Goal: Information Seeking & Learning: Learn about a topic

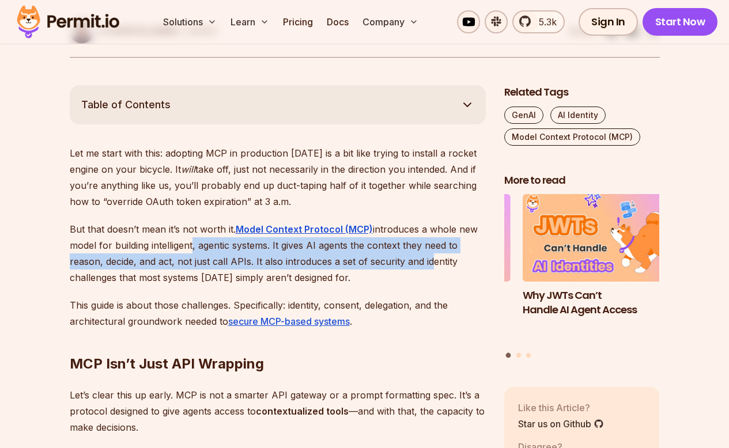
drag, startPoint x: 296, startPoint y: 248, endPoint x: 427, endPoint y: 259, distance: 131.2
click at [427, 259] on p "But that doesn’t mean it’s not worth it. Model Context Protocol (MCP) introduce…" at bounding box center [278, 253] width 416 height 65
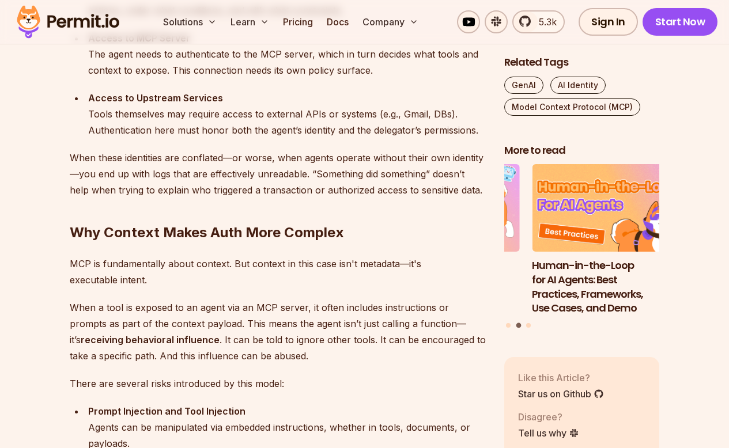
scroll to position [1559, 0]
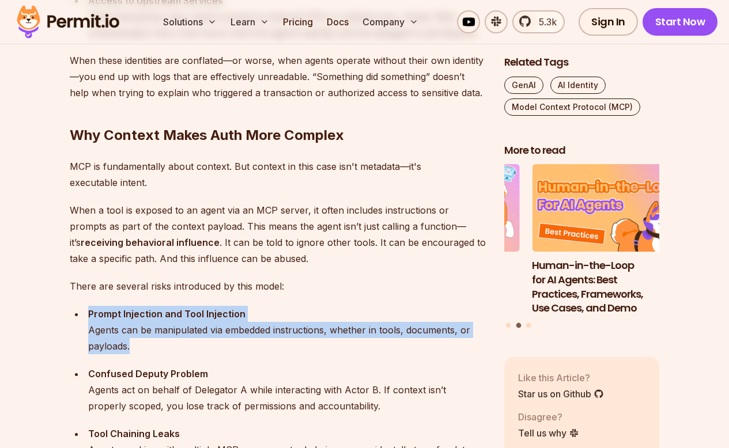
drag, startPoint x: 84, startPoint y: 313, endPoint x: 179, endPoint y: 345, distance: 100.2
click at [179, 345] on ul "Prompt Injection and Tool Injection Agents can be manipulated via embedded inst…" at bounding box center [278, 428] width 416 height 244
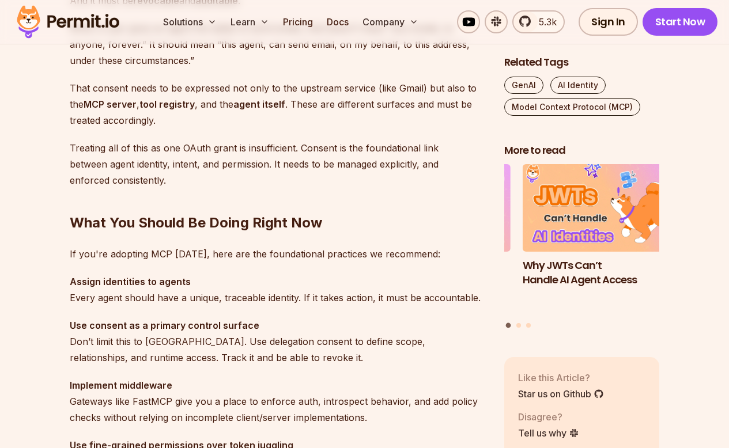
scroll to position [3152, 0]
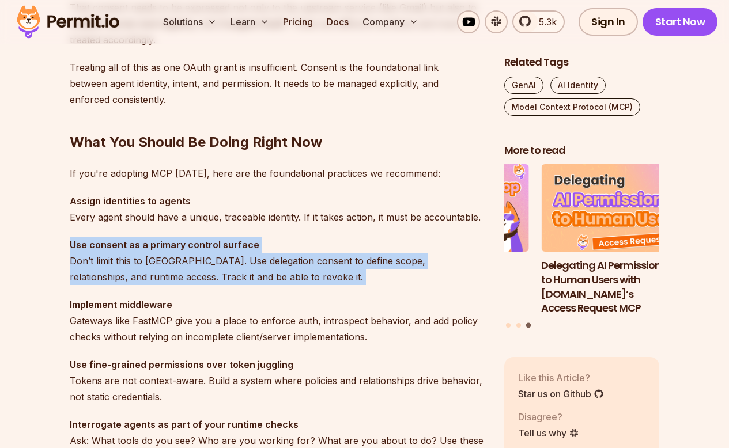
drag, startPoint x: 253, startPoint y: 286, endPoint x: 55, endPoint y: 246, distance: 202.1
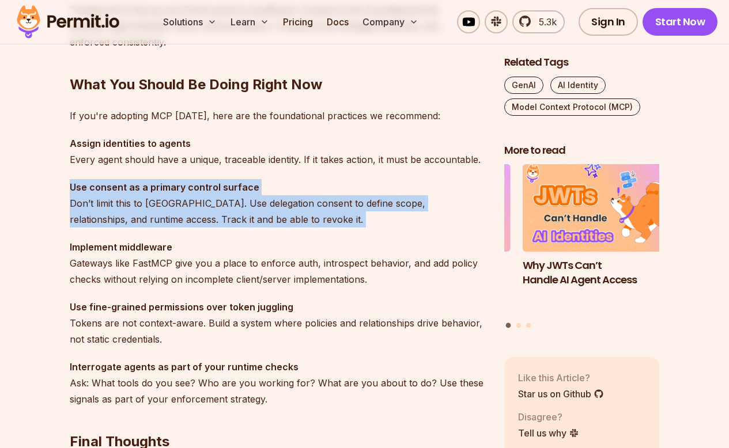
scroll to position [3229, 0]
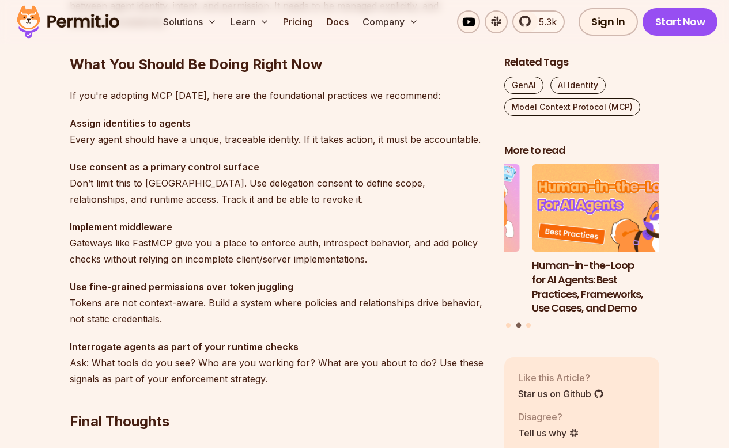
click at [142, 244] on p "Implement middleware Gateways like FastMCP give you a place to enforce auth, in…" at bounding box center [278, 243] width 416 height 48
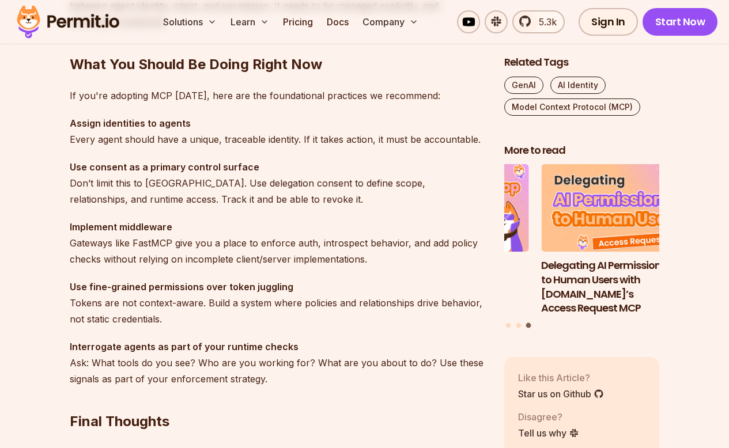
click at [368, 187] on p "Use consent as a primary control surface Don’t limit this to [GEOGRAPHIC_DATA].…" at bounding box center [278, 183] width 416 height 48
click at [156, 241] on p "Implement middleware Gateways like FastMCP give you a place to enforce auth, in…" at bounding box center [278, 243] width 416 height 48
copy p "FastMCP"
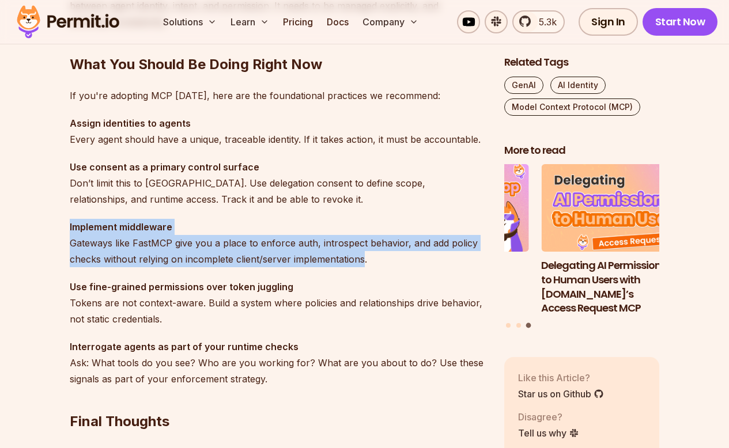
drag, startPoint x: 364, startPoint y: 260, endPoint x: 55, endPoint y: 229, distance: 310.4
